Goal: Task Accomplishment & Management: Manage account settings

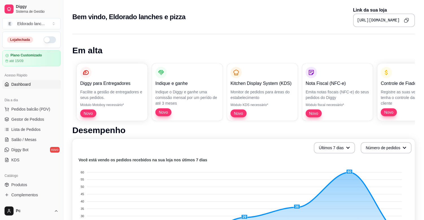
click at [47, 39] on button "button" at bounding box center [49, 39] width 12 height 7
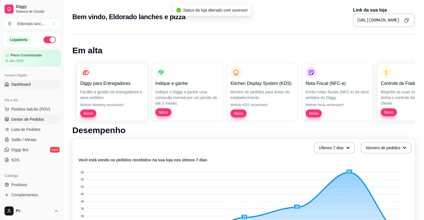
click at [30, 123] on link "Gestor de Pedidos" at bounding box center [31, 119] width 58 height 9
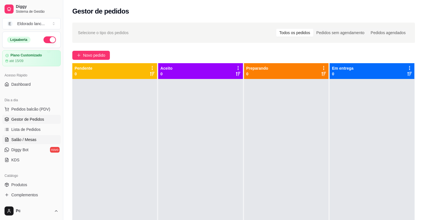
click at [28, 138] on span "Salão / Mesas" at bounding box center [23, 140] width 25 height 6
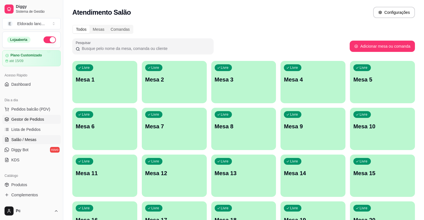
click at [36, 120] on span "Gestor de Pedidos" at bounding box center [27, 120] width 33 height 6
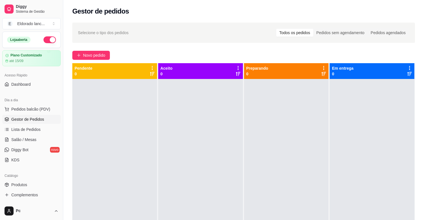
click at [189, 210] on div at bounding box center [200, 189] width 85 height 220
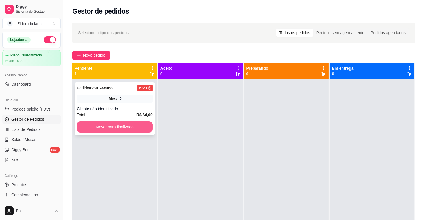
click at [125, 123] on button "Mover para finalizado" at bounding box center [115, 126] width 76 height 11
